Goal: Task Accomplishment & Management: Use online tool/utility

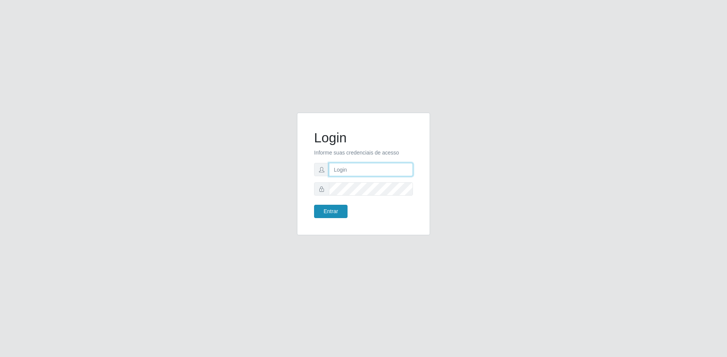
type input "[EMAIL_ADDRESS][DOMAIN_NAME]"
click at [339, 210] on button "Entrar" at bounding box center [330, 211] width 33 height 13
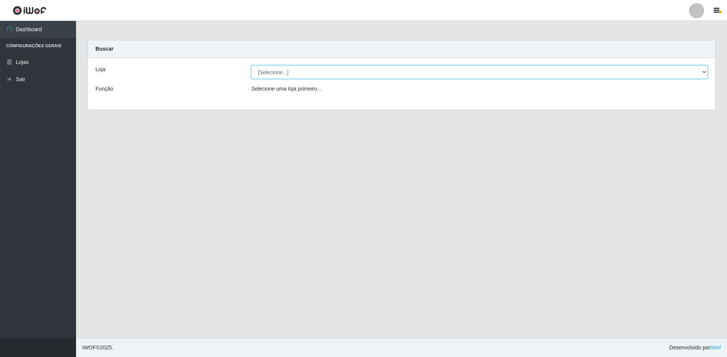
click at [418, 71] on select "[Selecione...] Extrabom - Loja 57 Anchieta" at bounding box center [479, 71] width 456 height 13
select select "470"
click at [251, 65] on select "[Selecione...] Extrabom - Loja 57 Anchieta" at bounding box center [479, 71] width 456 height 13
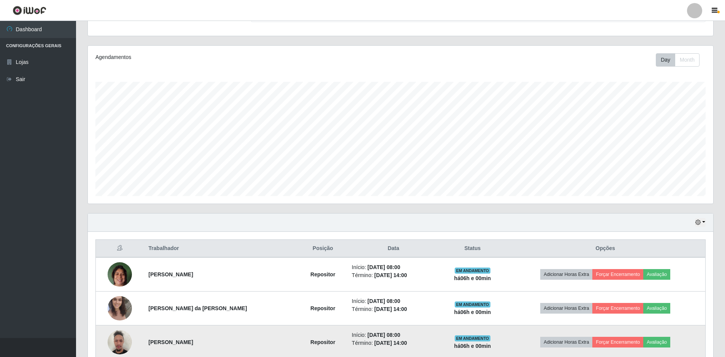
scroll to position [152, 0]
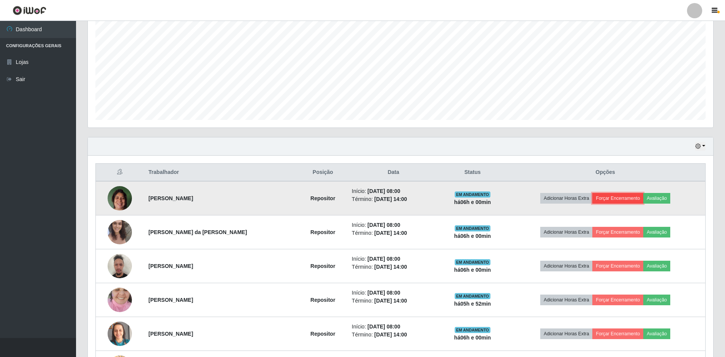
click at [614, 199] on button "Forçar Encerramento" at bounding box center [617, 198] width 51 height 11
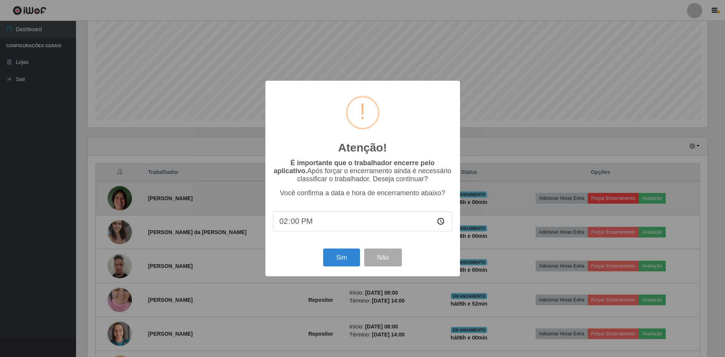
scroll to position [158, 622]
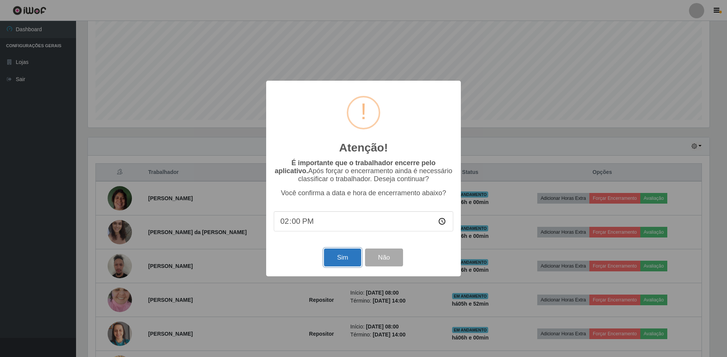
click at [334, 255] on button "Sim" at bounding box center [342, 257] width 37 height 18
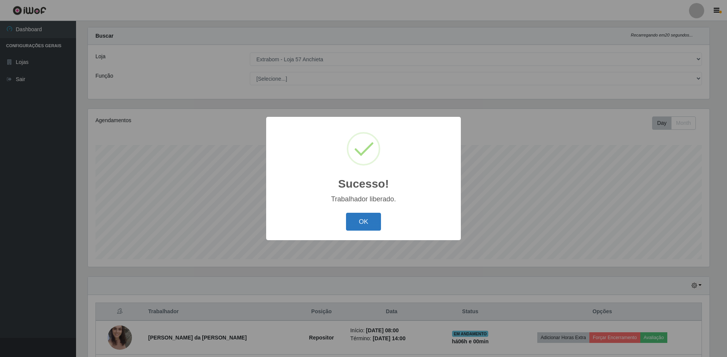
click at [365, 214] on button "OK" at bounding box center [363, 222] width 35 height 18
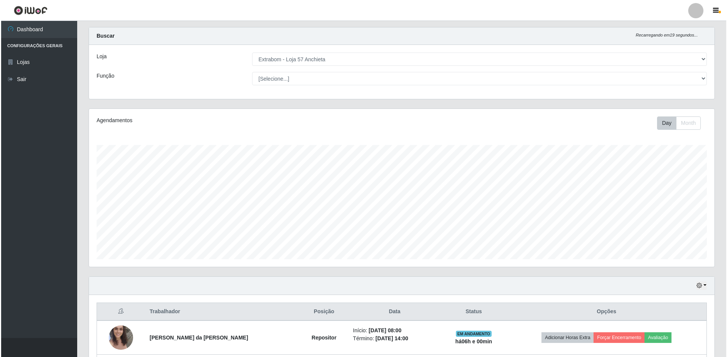
scroll to position [165, 0]
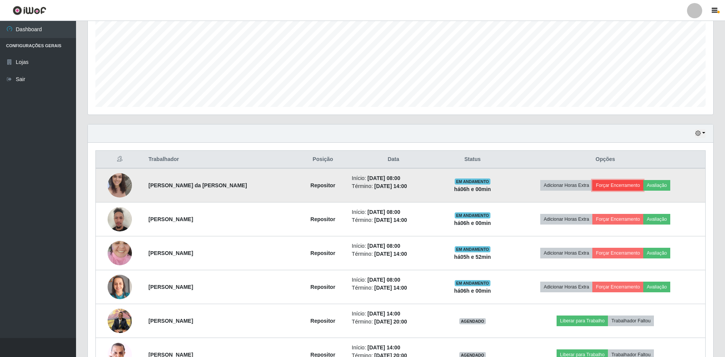
click at [635, 181] on button "Forçar Encerramento" at bounding box center [617, 185] width 51 height 11
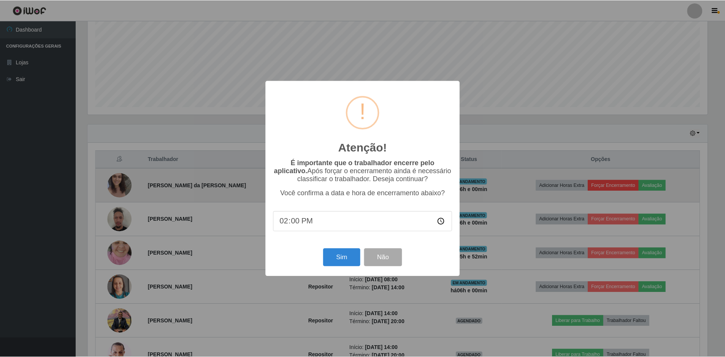
scroll to position [158, 622]
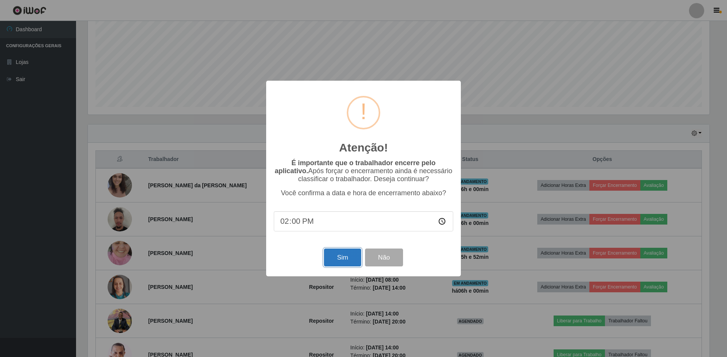
click at [336, 258] on button "Sim" at bounding box center [342, 257] width 37 height 18
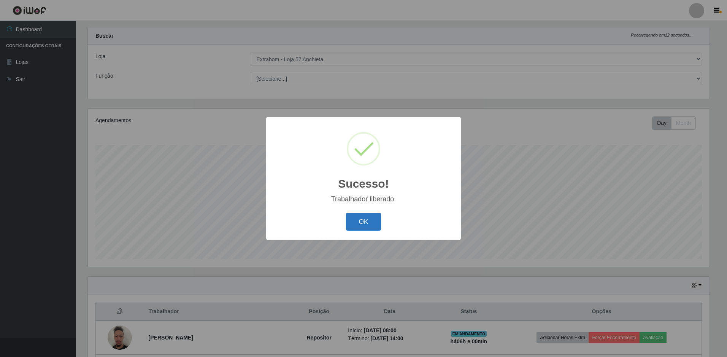
click at [356, 221] on button "OK" at bounding box center [363, 222] width 35 height 18
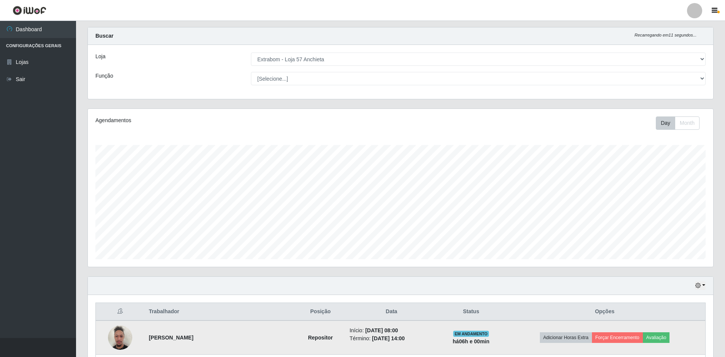
scroll to position [165, 0]
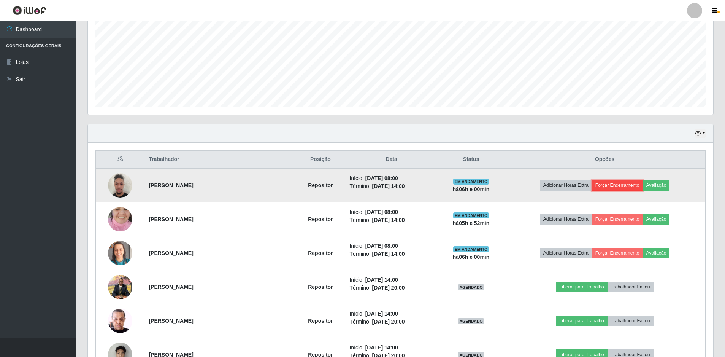
click at [610, 189] on button "Forçar Encerramento" at bounding box center [617, 185] width 51 height 11
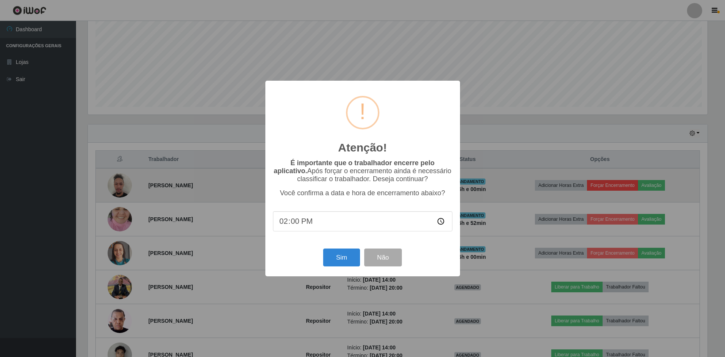
scroll to position [158, 622]
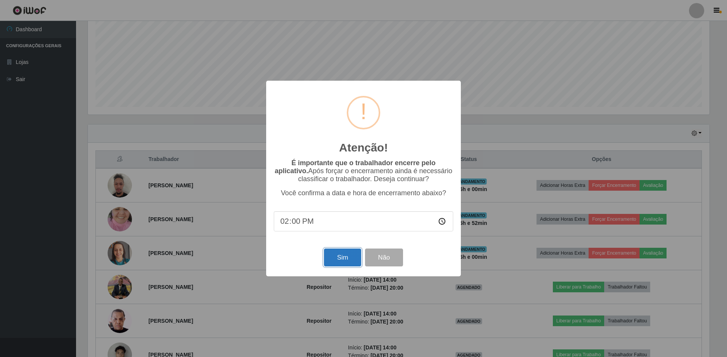
click at [337, 259] on button "Sim" at bounding box center [342, 257] width 37 height 18
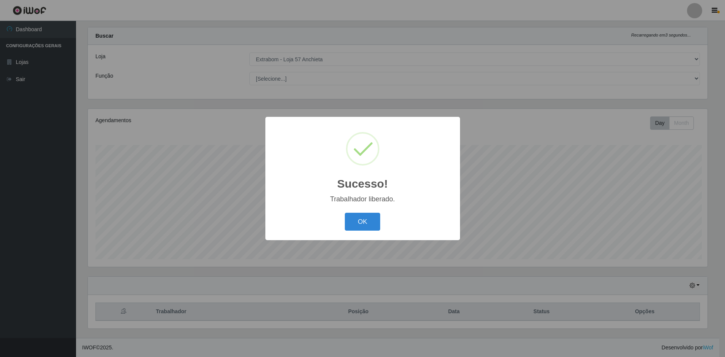
scroll to position [0, 0]
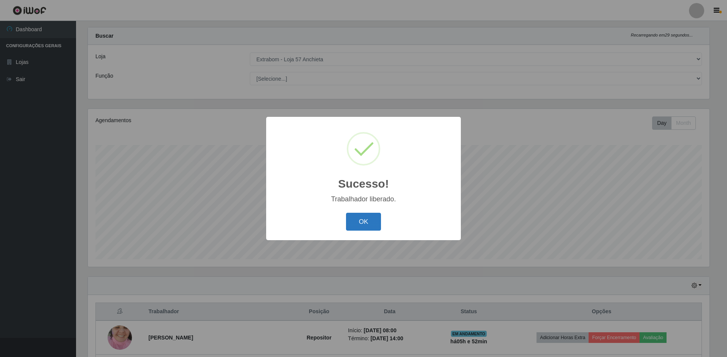
click at [357, 222] on button "OK" at bounding box center [363, 222] width 35 height 18
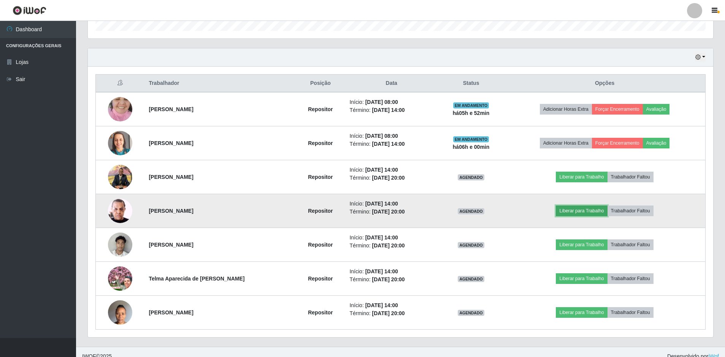
click at [581, 208] on button "Liberar para Trabalho" at bounding box center [581, 210] width 51 height 11
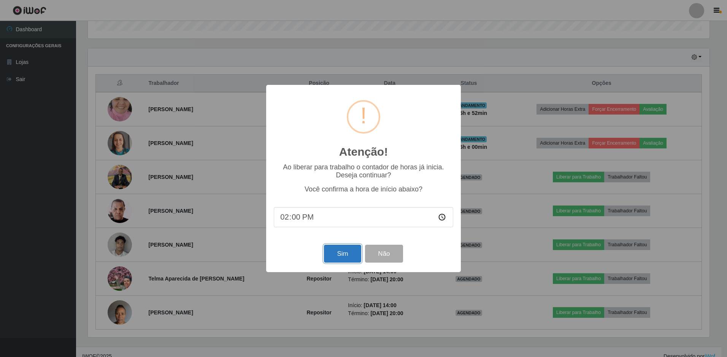
click at [345, 259] on button "Sim" at bounding box center [342, 253] width 37 height 18
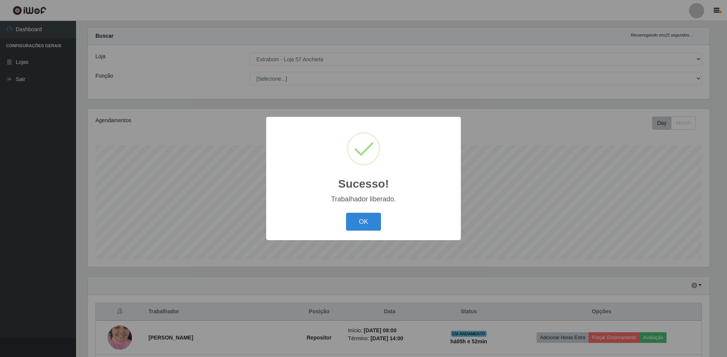
click at [345, 222] on div "OK Cancel" at bounding box center [363, 222] width 179 height 22
click at [363, 212] on div "OK Cancel" at bounding box center [363, 222] width 179 height 22
click at [367, 224] on button "OK" at bounding box center [363, 222] width 35 height 18
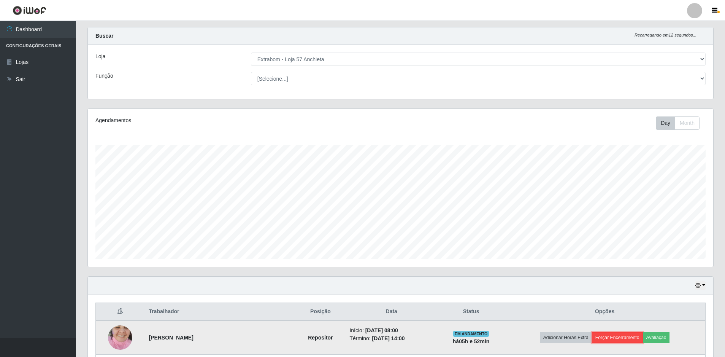
click at [622, 337] on button "Forçar Encerramento" at bounding box center [617, 337] width 51 height 11
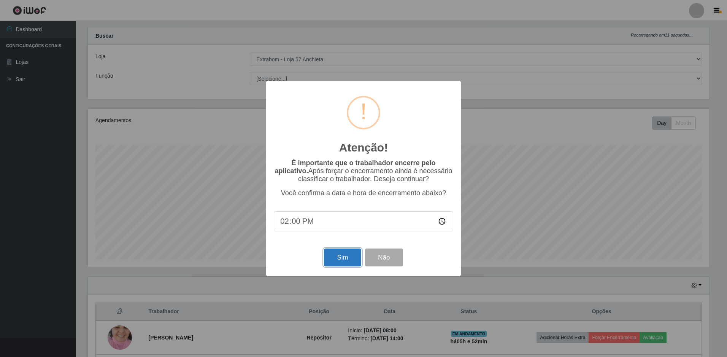
click at [347, 261] on button "Sim" at bounding box center [342, 257] width 37 height 18
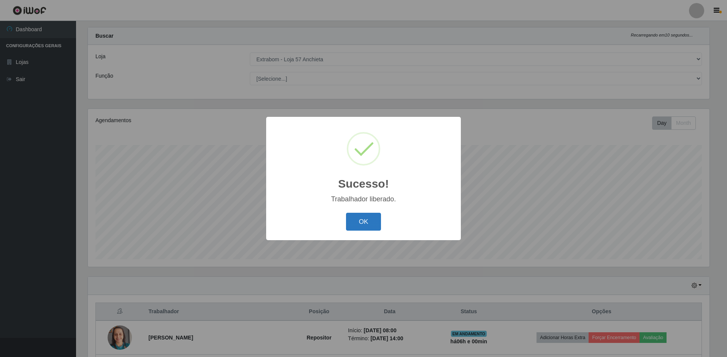
click at [362, 222] on button "OK" at bounding box center [363, 222] width 35 height 18
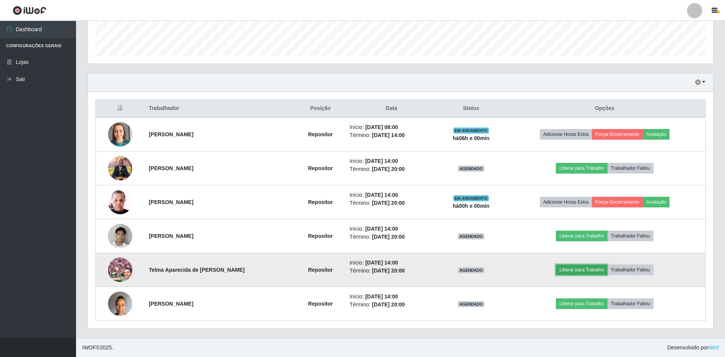
click at [582, 270] on button "Liberar para Trabalho" at bounding box center [581, 269] width 51 height 11
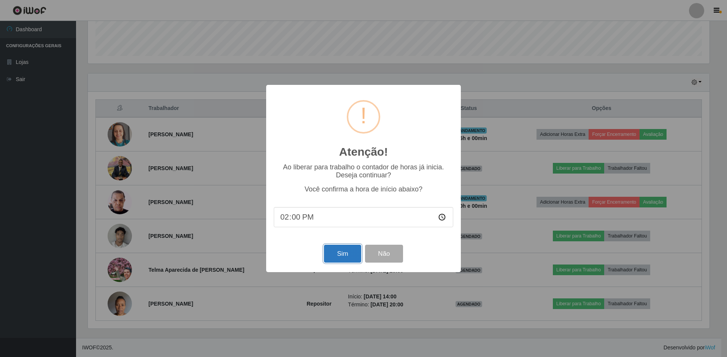
click at [339, 246] on button "Sim" at bounding box center [342, 253] width 37 height 18
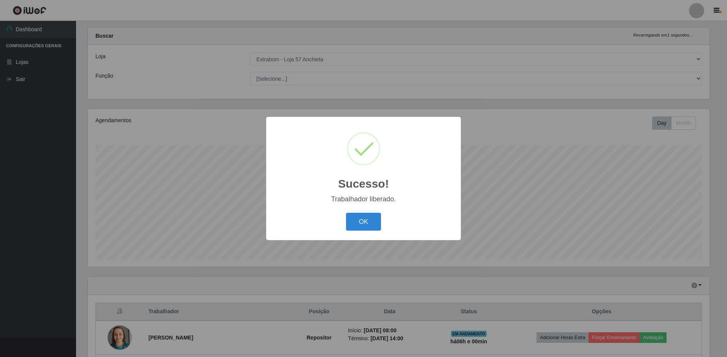
click at [346, 213] on button "OK" at bounding box center [363, 222] width 35 height 18
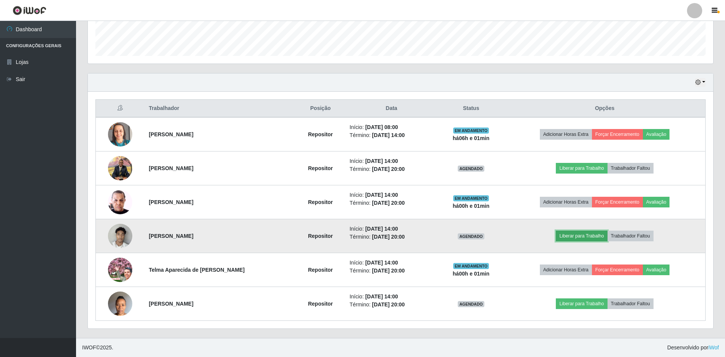
click at [591, 236] on button "Liberar para Trabalho" at bounding box center [581, 235] width 51 height 11
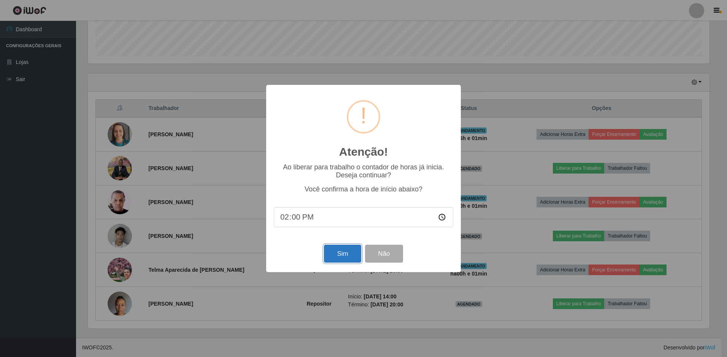
click at [355, 259] on button "Sim" at bounding box center [342, 253] width 37 height 18
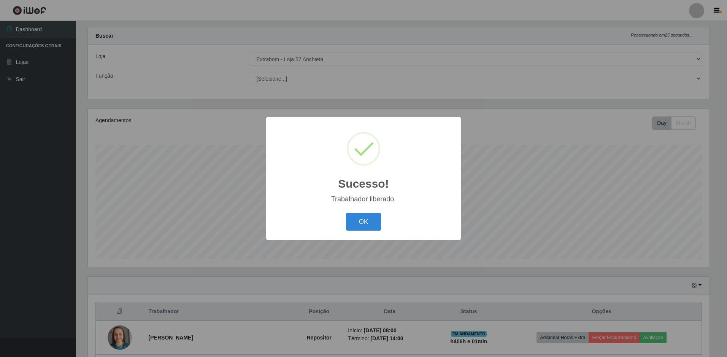
click at [346, 213] on button "OK" at bounding box center [363, 222] width 35 height 18
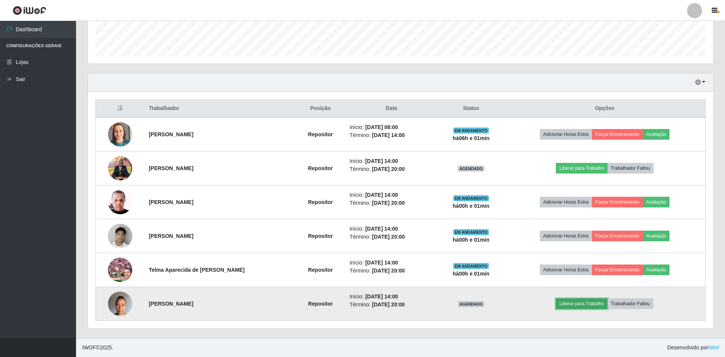
click at [583, 303] on button "Liberar para Trabalho" at bounding box center [581, 303] width 51 height 11
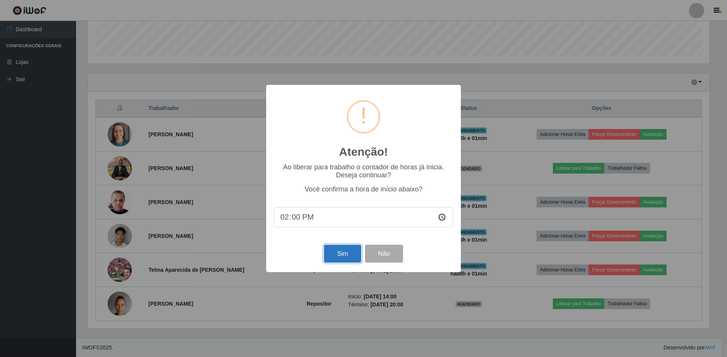
click at [351, 254] on button "Sim" at bounding box center [342, 253] width 37 height 18
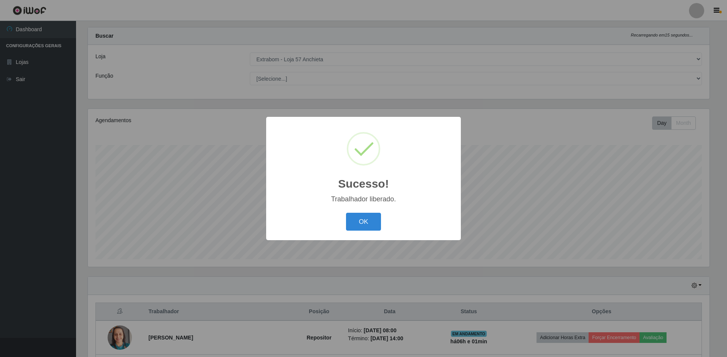
click at [346, 213] on button "OK" at bounding box center [363, 222] width 35 height 18
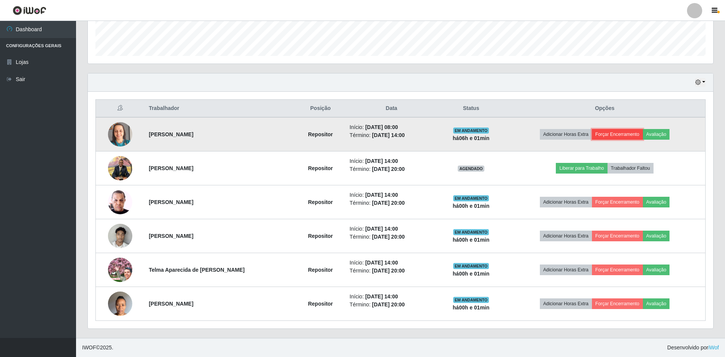
click at [614, 133] on button "Forçar Encerramento" at bounding box center [617, 134] width 51 height 11
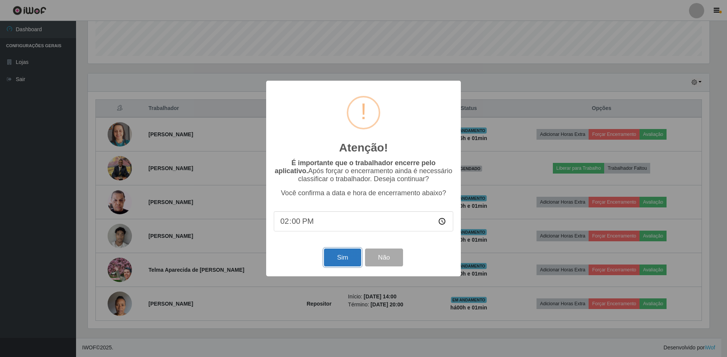
click at [338, 259] on button "Sim" at bounding box center [342, 257] width 37 height 18
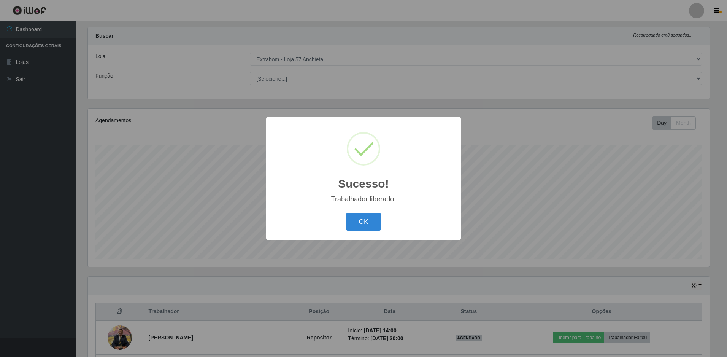
click at [346, 213] on button "OK" at bounding box center [363, 222] width 35 height 18
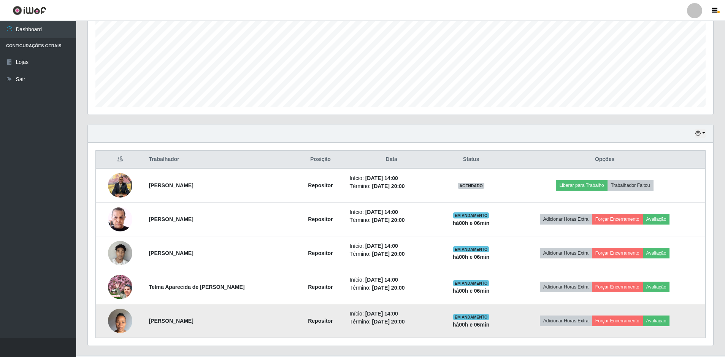
scroll to position [127, 0]
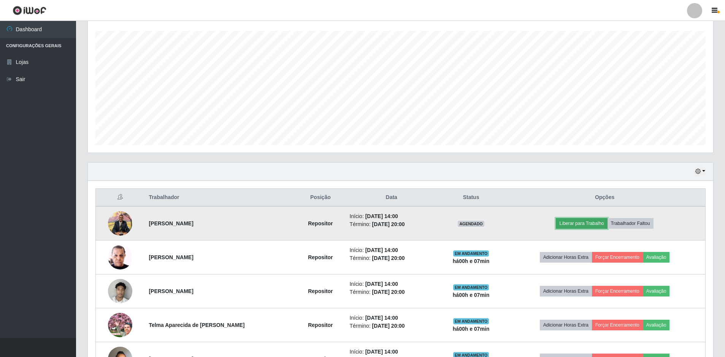
click at [576, 219] on button "Liberar para Trabalho" at bounding box center [581, 223] width 51 height 11
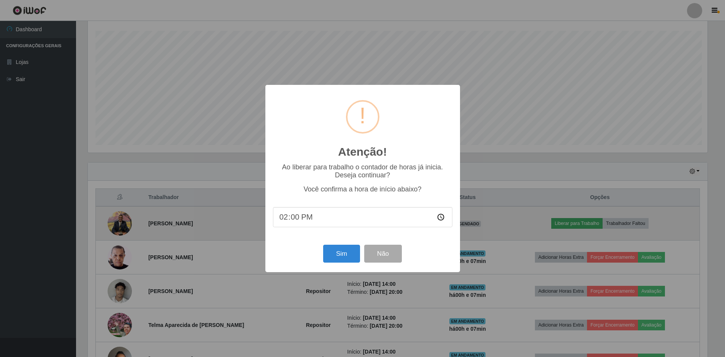
scroll to position [158, 622]
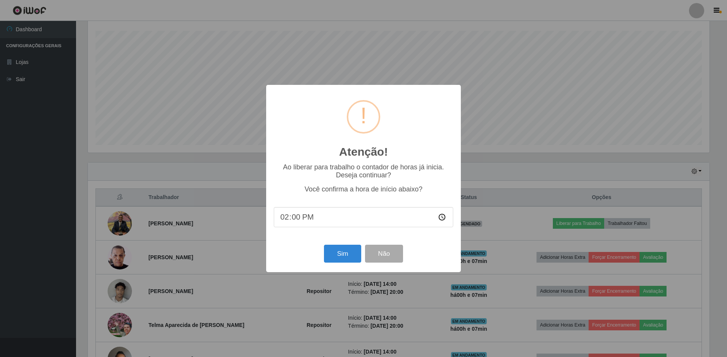
click at [292, 218] on input "14:00" at bounding box center [363, 217] width 179 height 20
type input "14:07"
click at [341, 247] on button "Sim" at bounding box center [342, 253] width 37 height 18
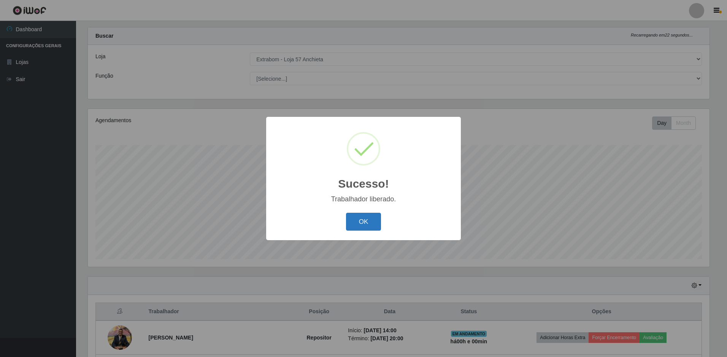
click at [365, 220] on button "OK" at bounding box center [363, 222] width 35 height 18
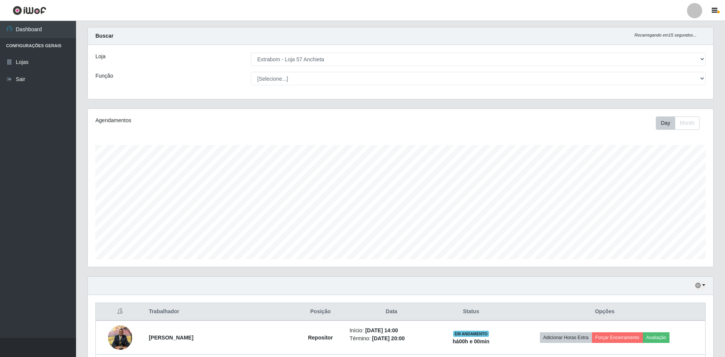
scroll to position [165, 0]
